Goal: Information Seeking & Learning: Learn about a topic

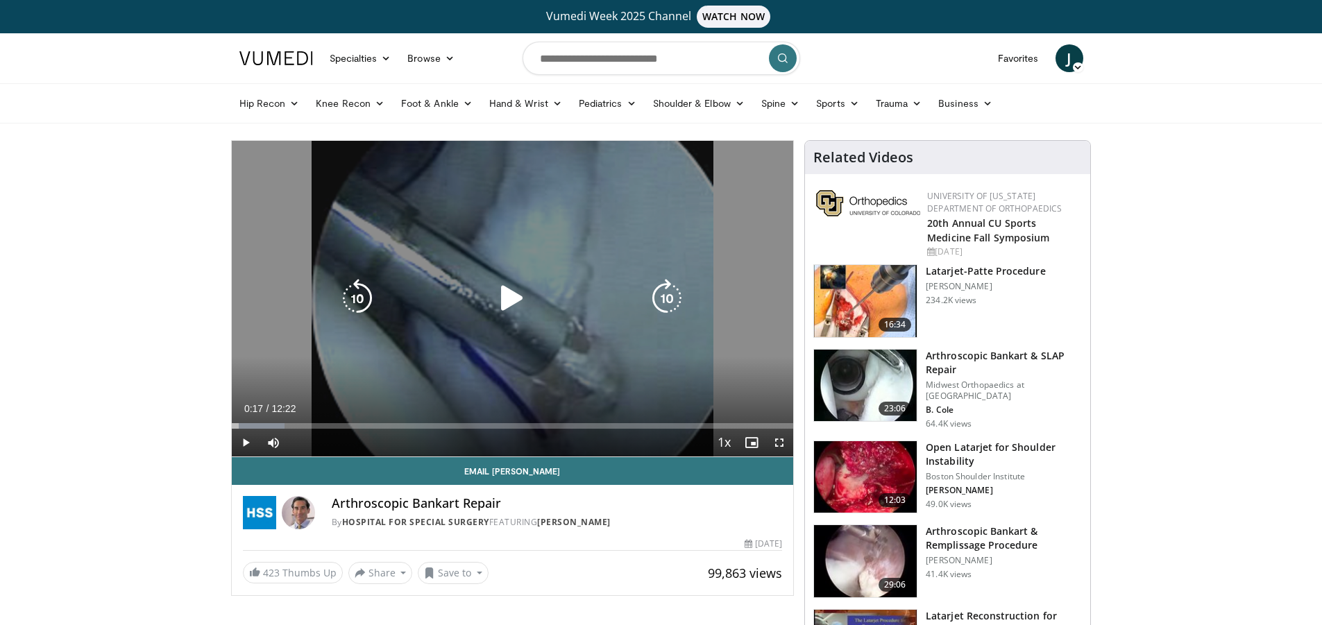
drag, startPoint x: 559, startPoint y: 212, endPoint x: 552, endPoint y: 200, distance: 13.7
click at [560, 211] on div "10 seconds Tap to unmute" at bounding box center [513, 299] width 562 height 316
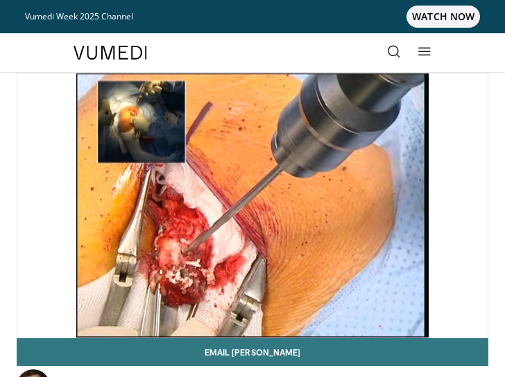
click at [499, 62] on header "Specialties Adult & Family Medicine Allergy, Asthma, Immunology Anesthesiology …" at bounding box center [252, 53] width 505 height 40
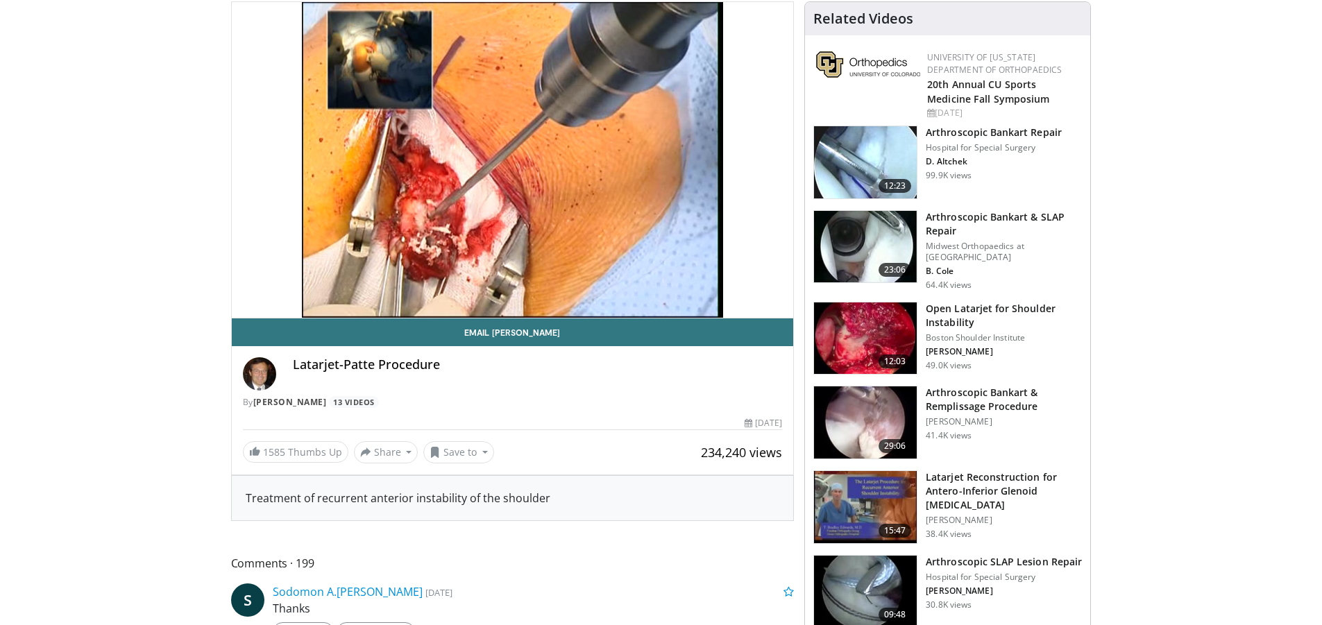
scroll to position [277, 0]
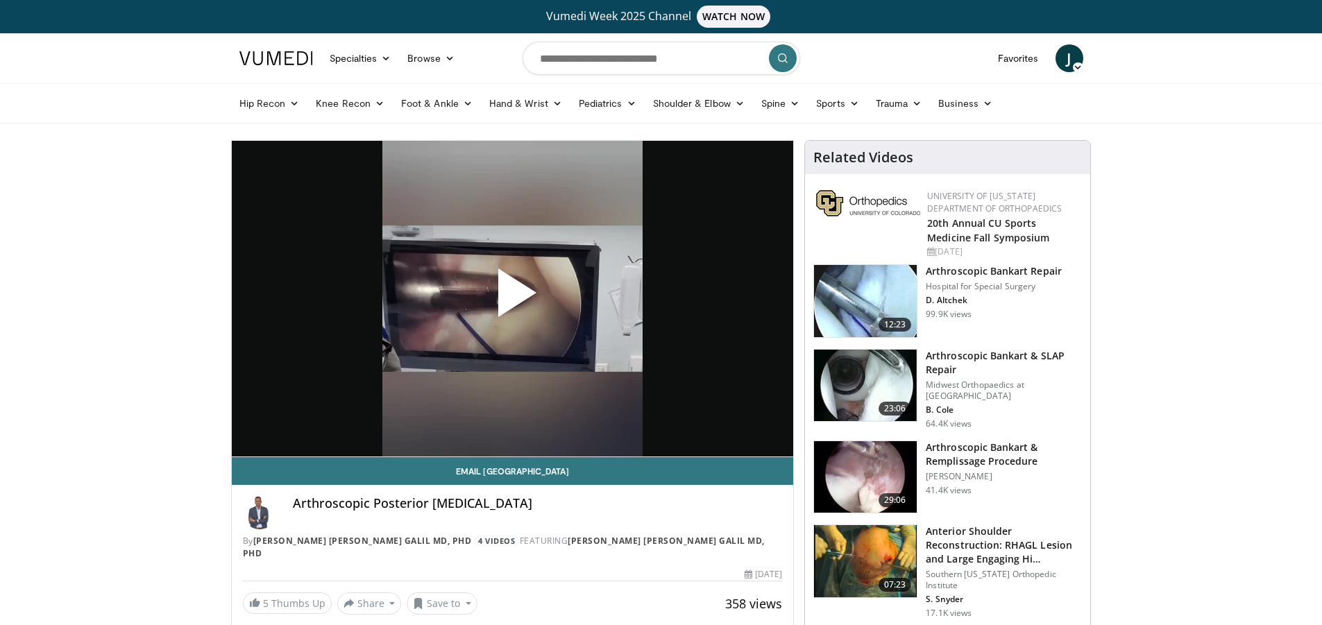
click at [512, 298] on span "Video Player" at bounding box center [512, 298] width 0 height 0
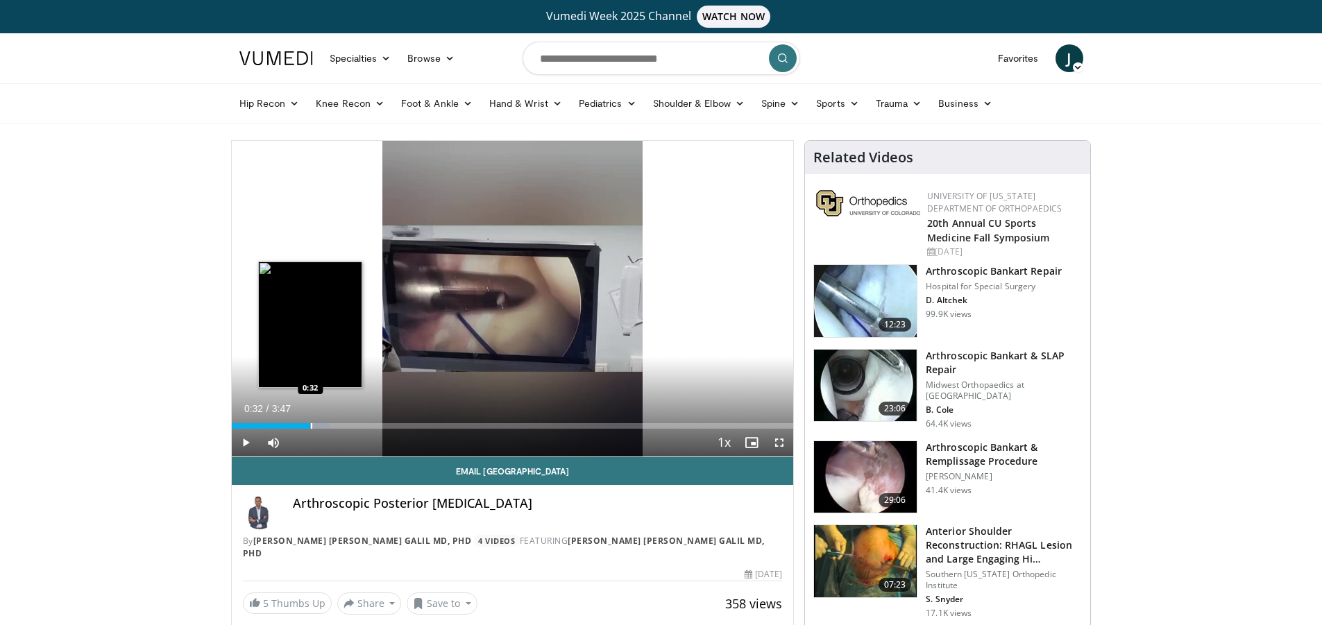
click at [310, 418] on div "Loaded : 17.53% 0:32 0:32" at bounding box center [513, 422] width 562 height 13
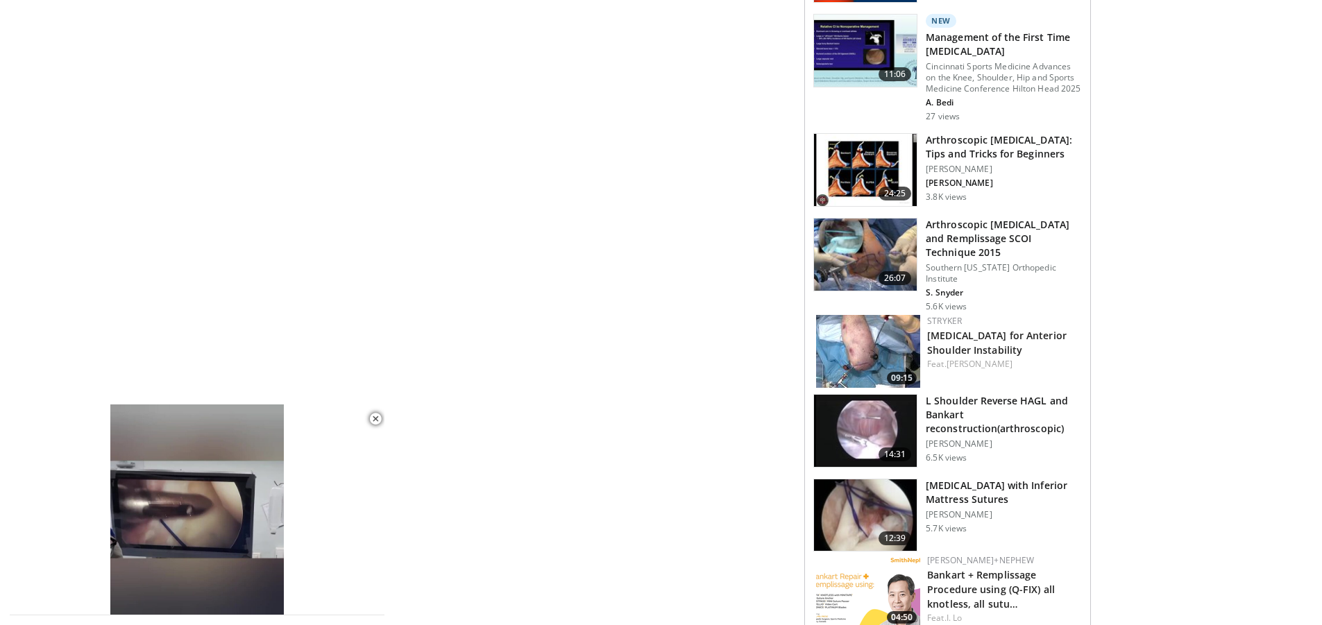
scroll to position [1457, 0]
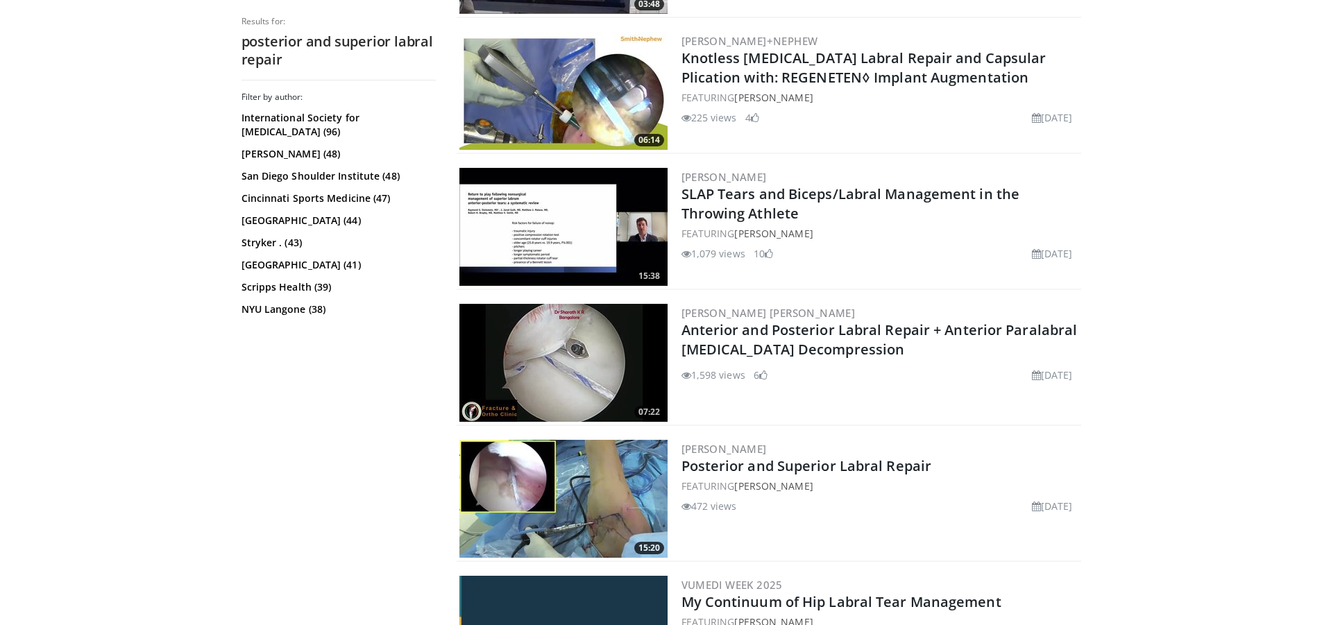
scroll to position [1179, 0]
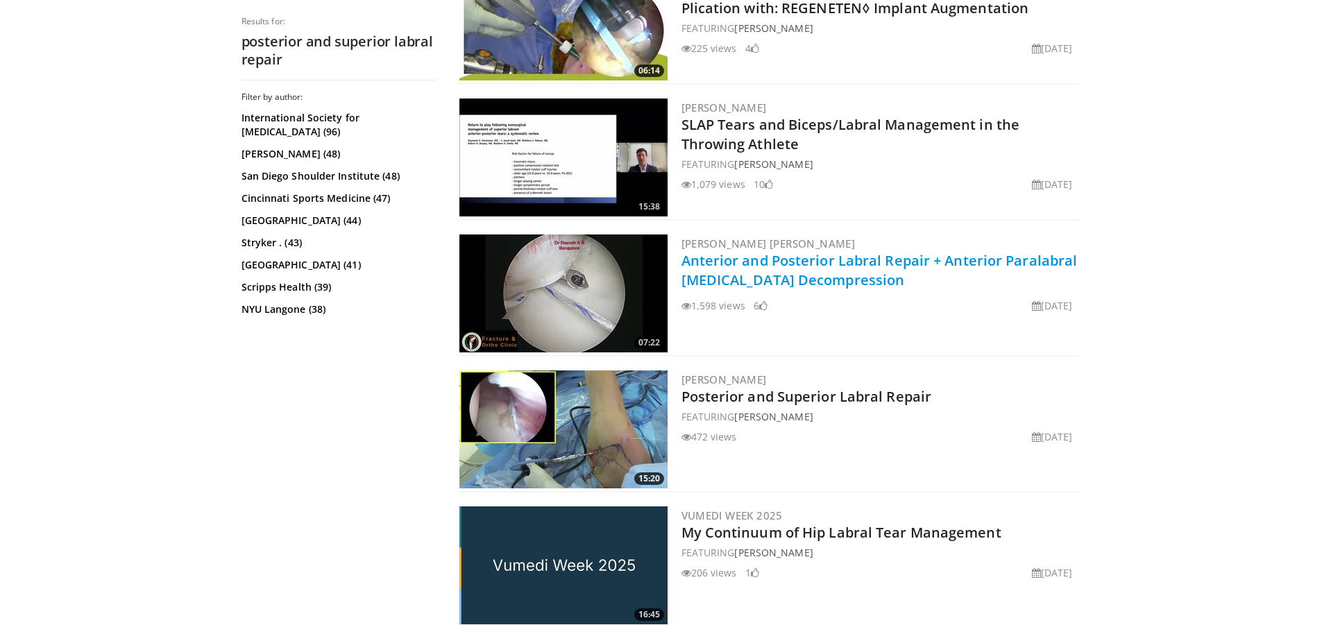
click at [715, 280] on link "Anterior and Posterior Labral Repair + Anterior Paralabral Cyst Decompression" at bounding box center [879, 270] width 396 height 38
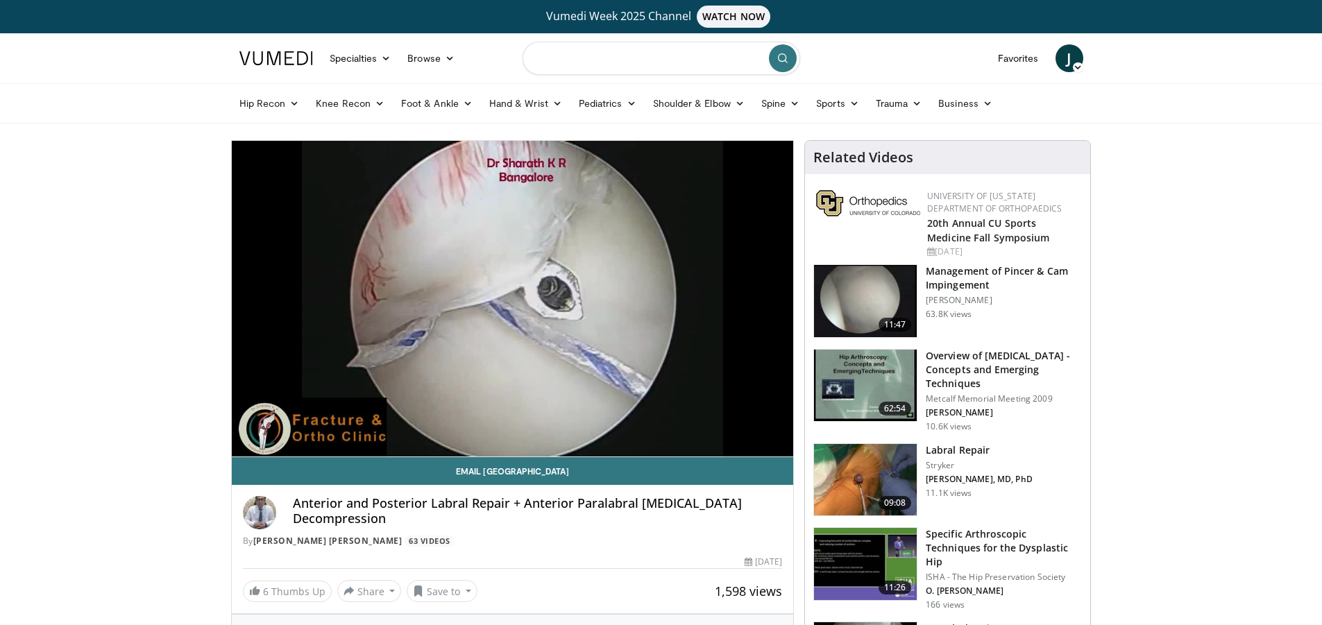
click at [614, 55] on input "Search topics, interventions" at bounding box center [660, 58] width 277 height 33
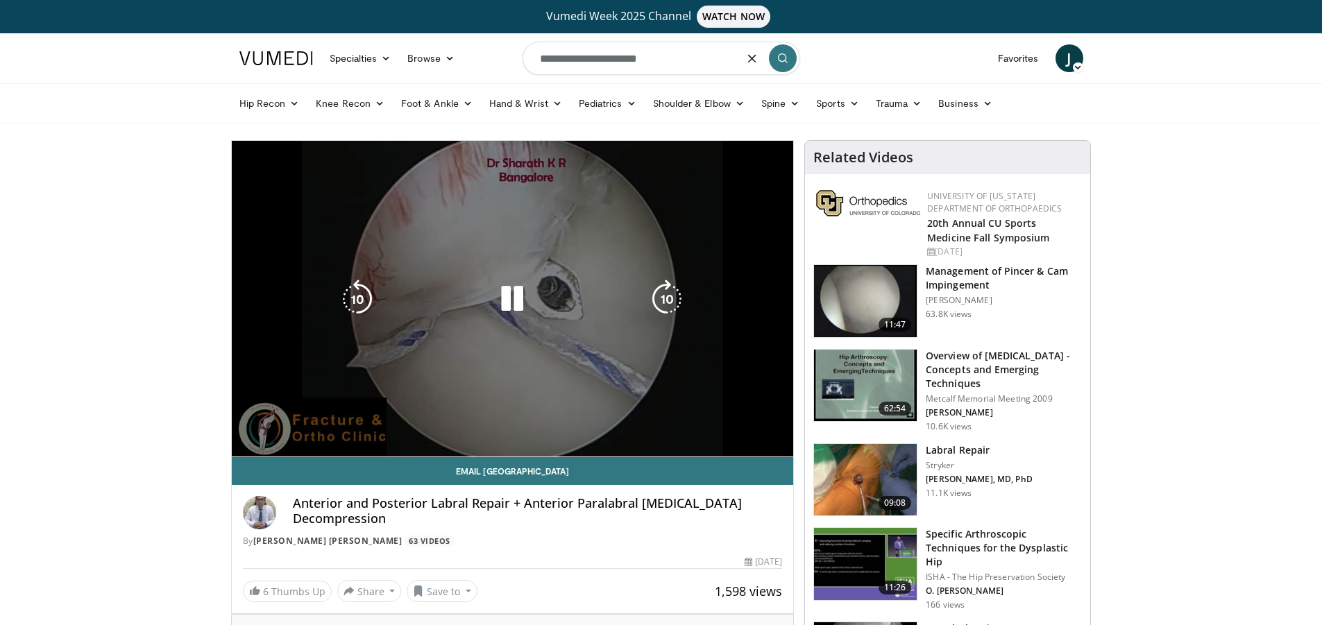
type input "**********"
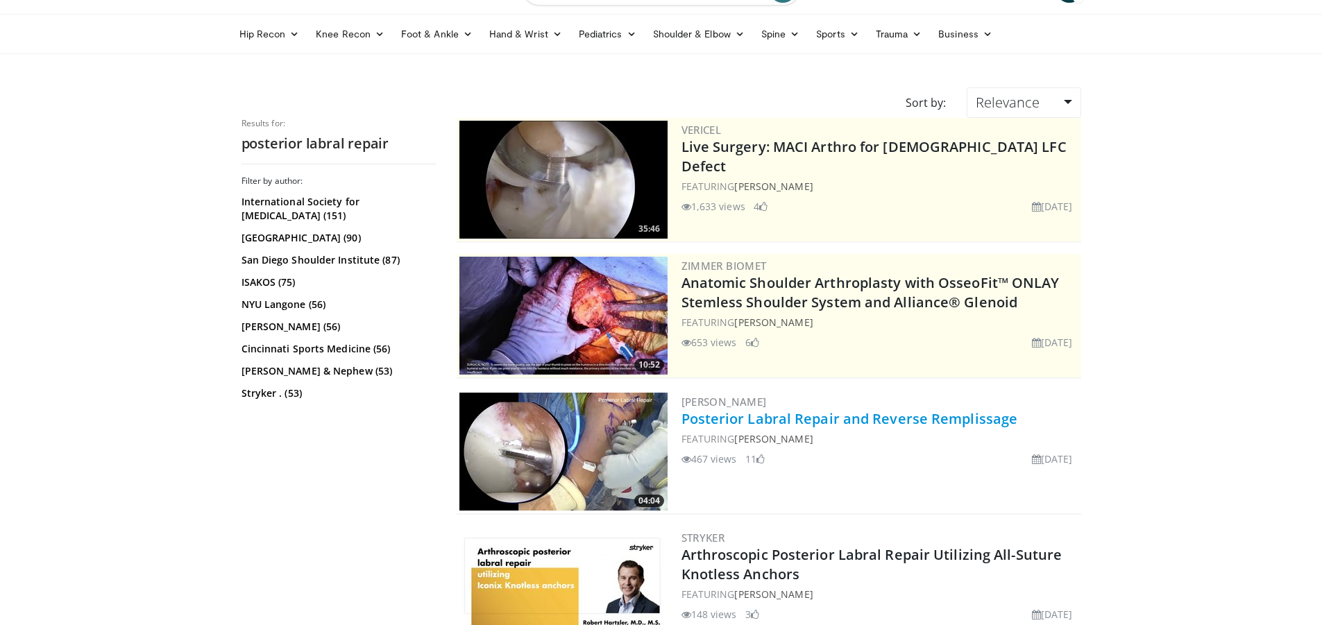
scroll to position [139, 0]
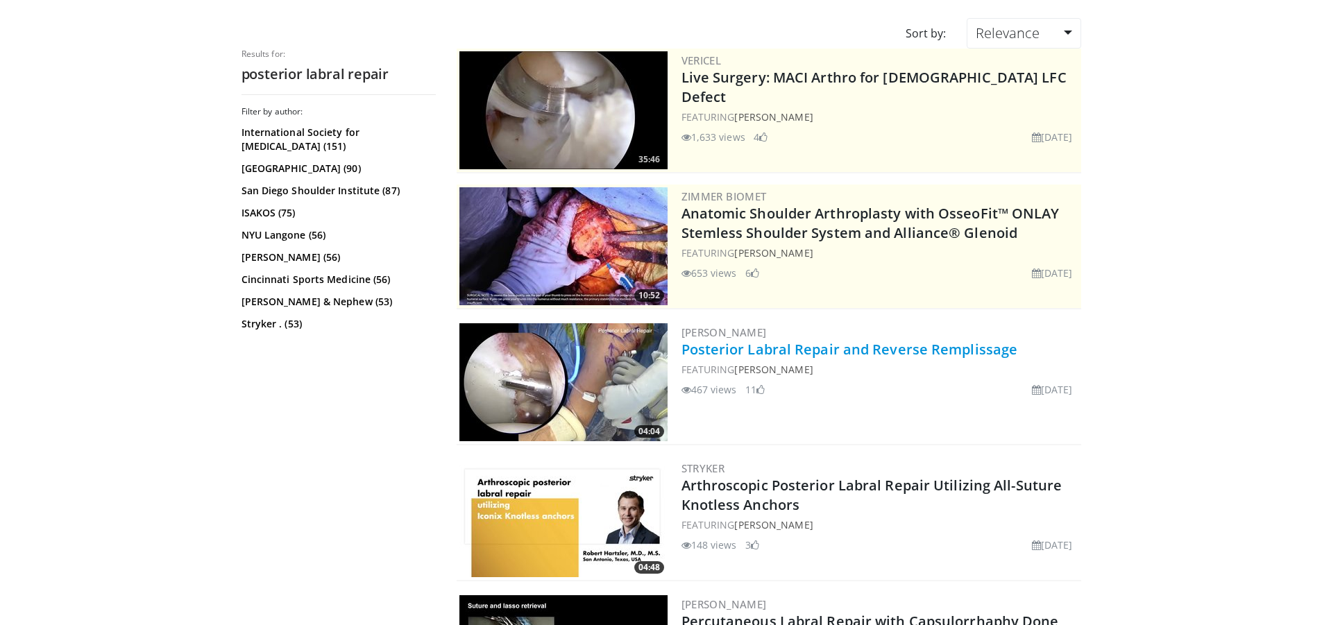
click at [839, 352] on link "Posterior Labral Repair and Reverse Remplissage" at bounding box center [849, 349] width 336 height 19
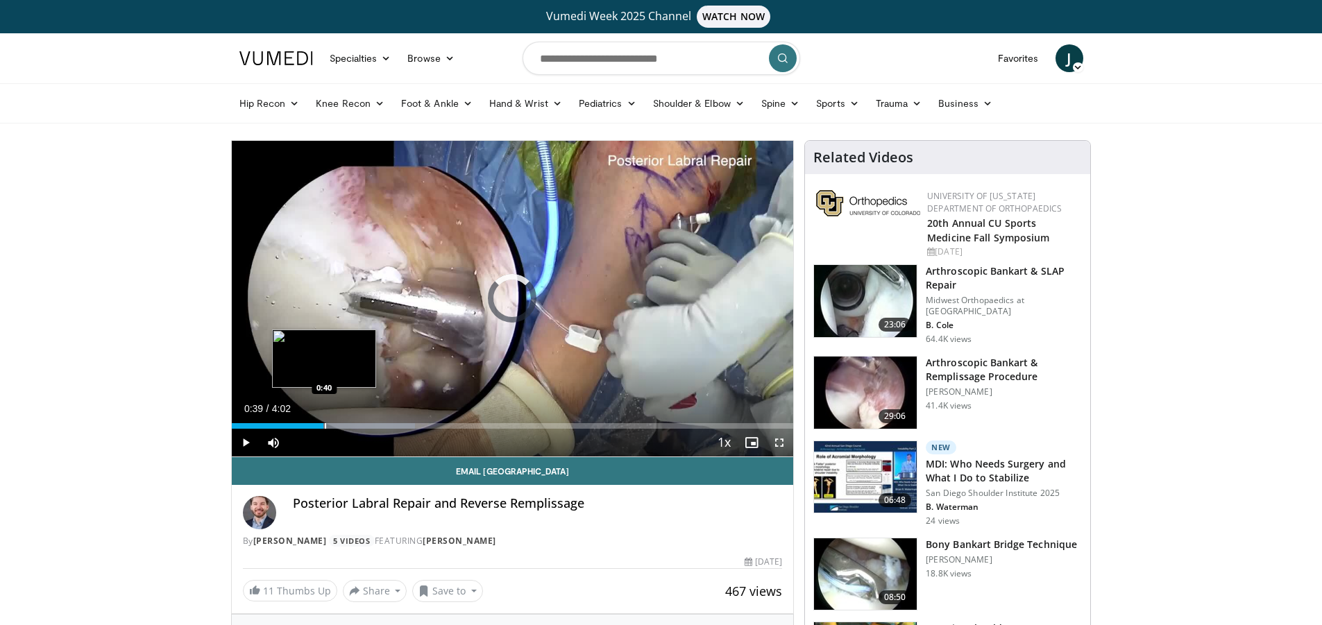
click at [325, 423] on div "Progress Bar" at bounding box center [325, 426] width 1 height 6
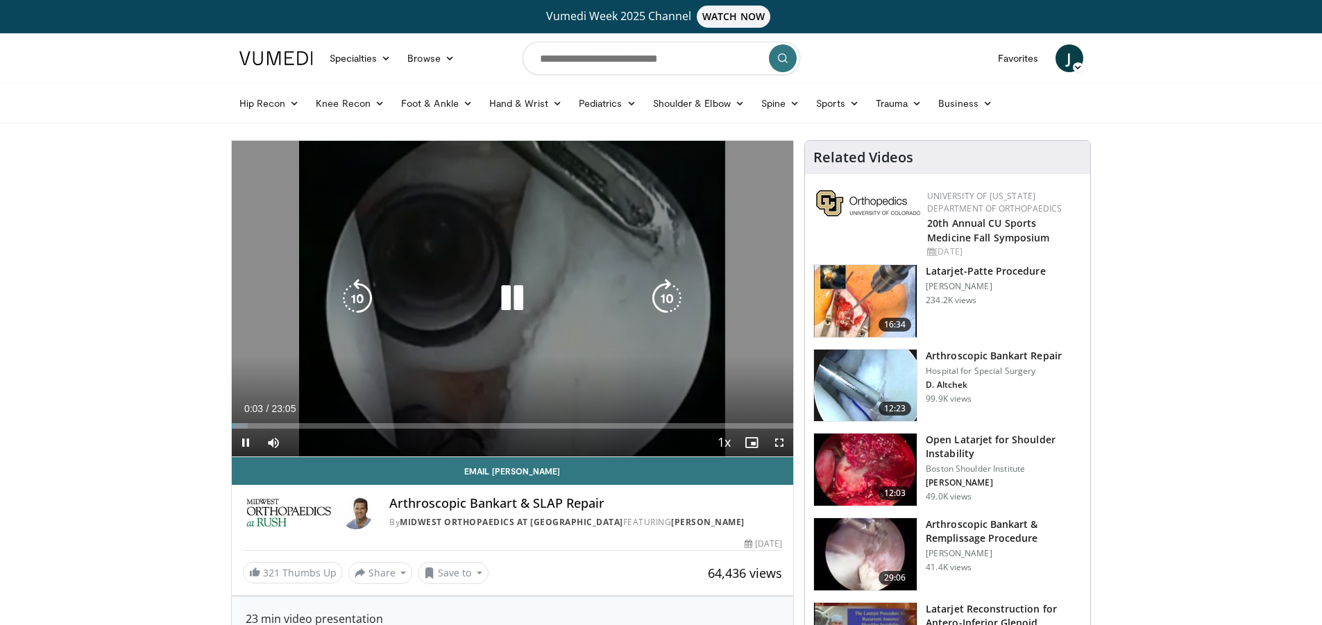
click at [523, 300] on icon "Video Player" at bounding box center [512, 298] width 39 height 39
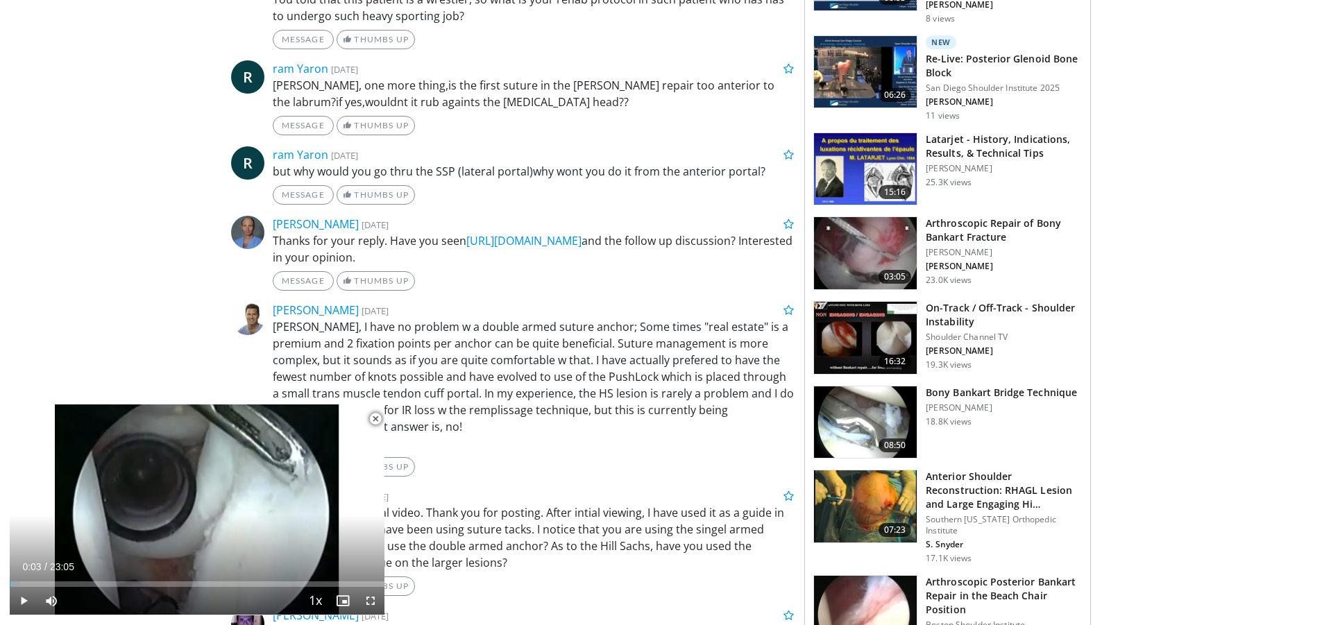
scroll to position [971, 0]
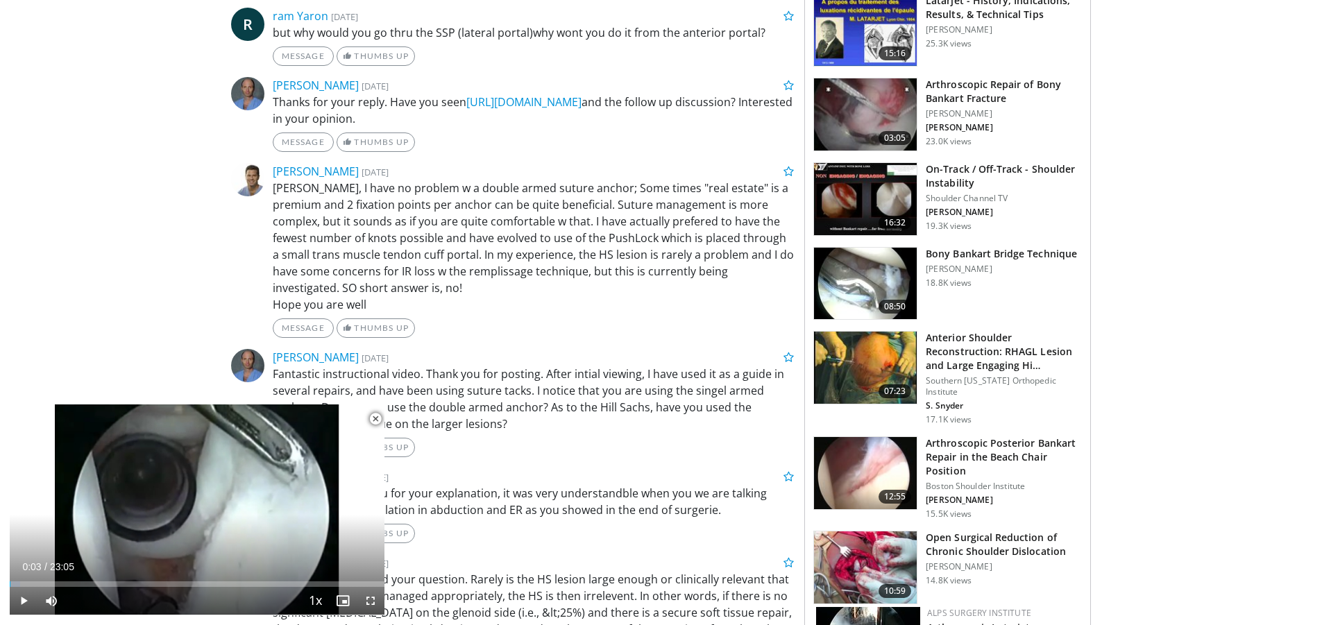
click at [873, 463] on img at bounding box center [865, 473] width 103 height 72
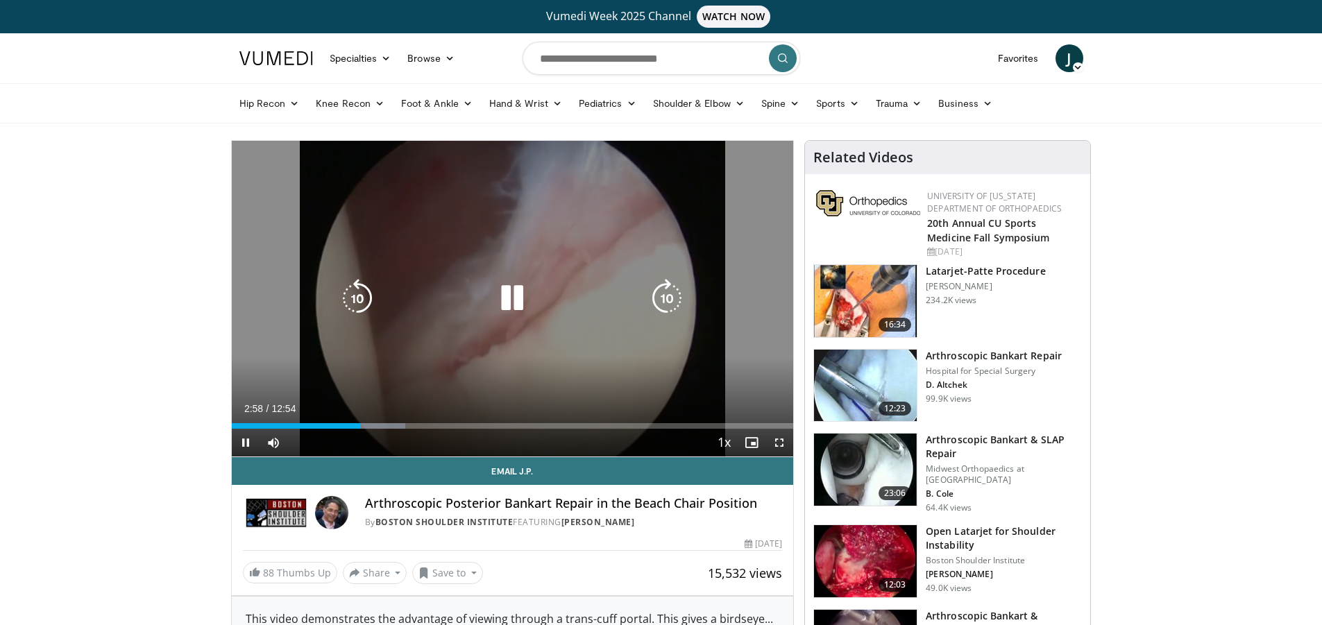
click at [572, 245] on div "10 seconds Tap to unmute" at bounding box center [513, 299] width 562 height 316
click at [517, 298] on icon "Video Player" at bounding box center [512, 298] width 39 height 39
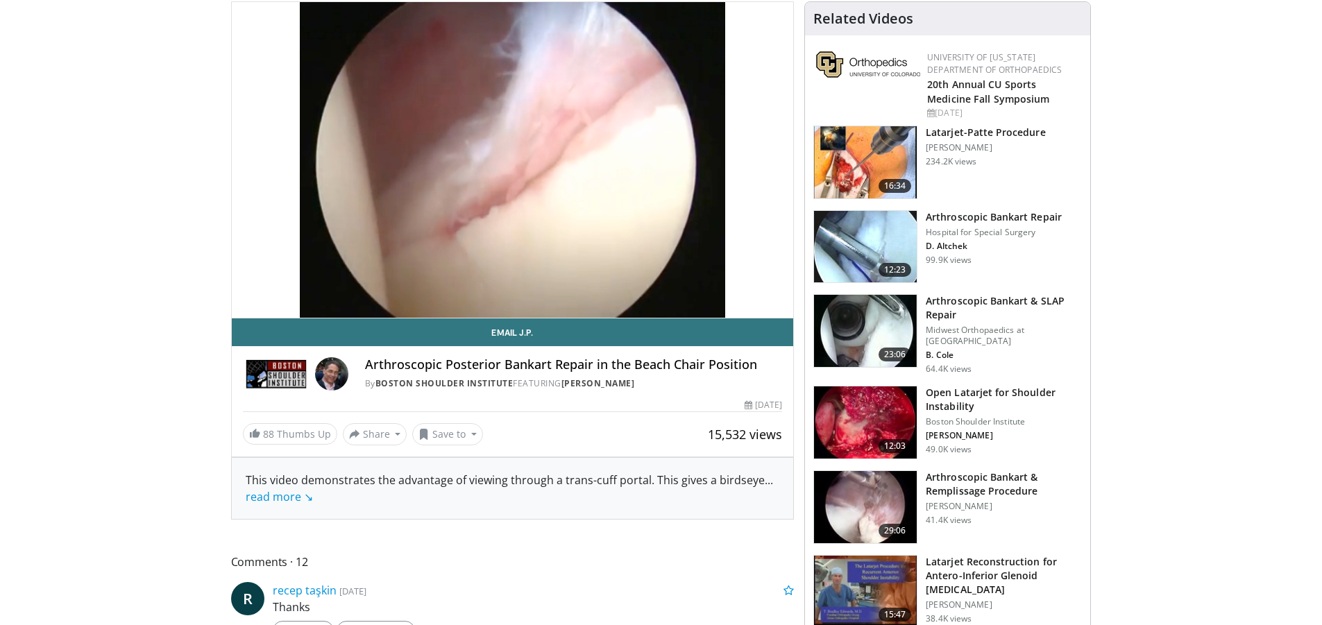
scroll to position [208, 0]
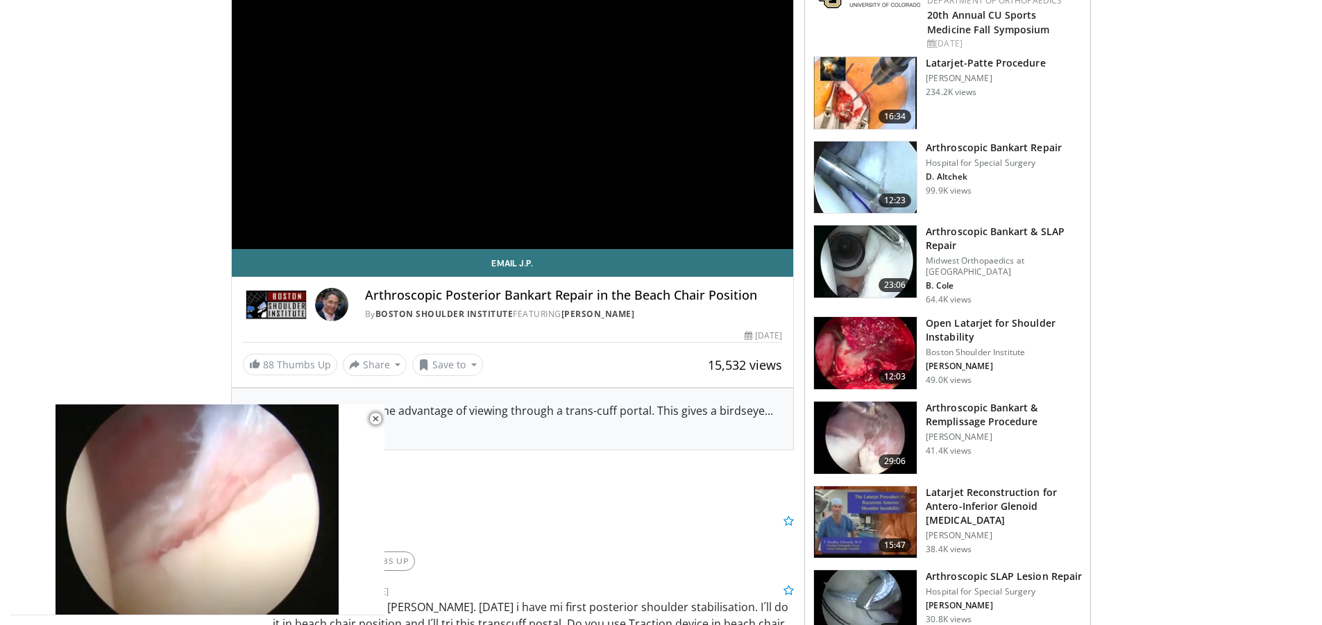
click at [510, 155] on div "**********" at bounding box center [513, 91] width 562 height 316
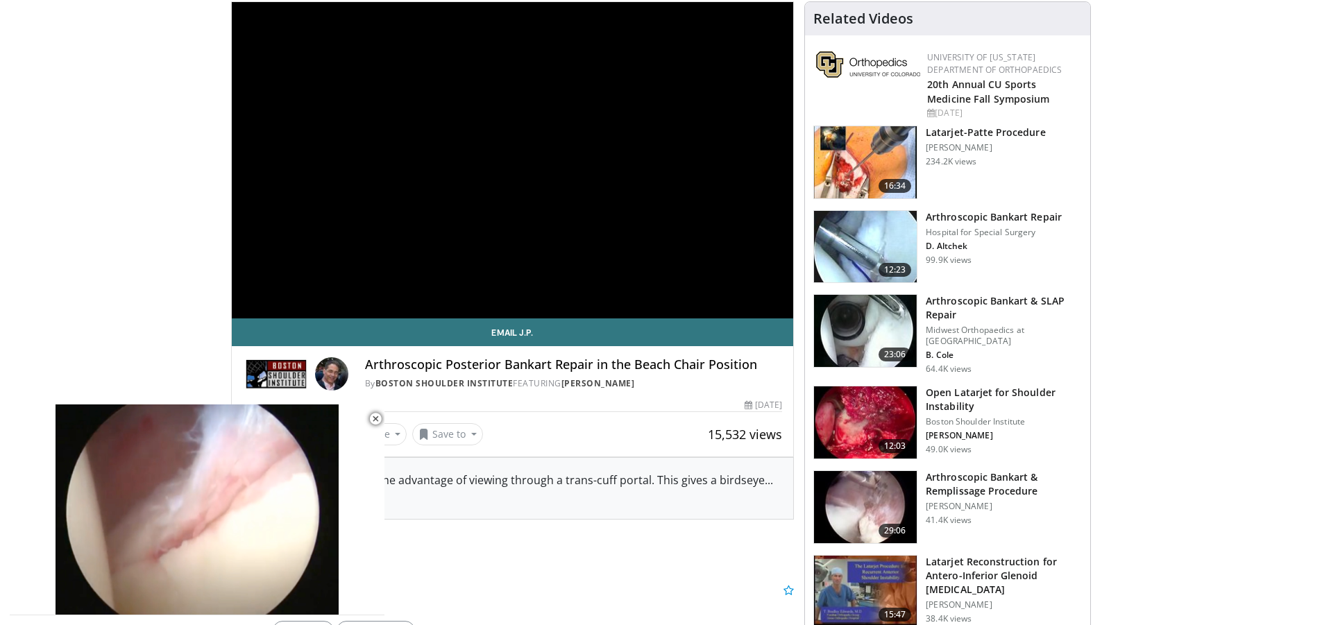
scroll to position [0, 0]
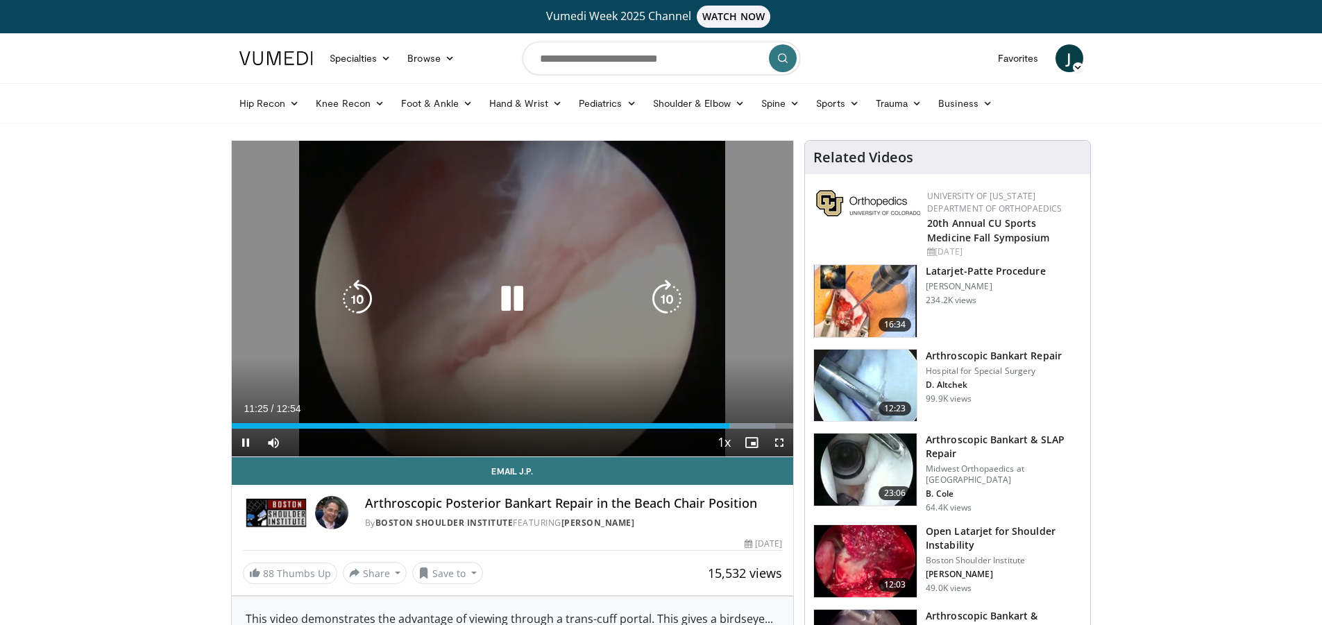
click at [504, 294] on icon "Video Player" at bounding box center [512, 299] width 39 height 39
